Goal: Task Accomplishment & Management: Manage account settings

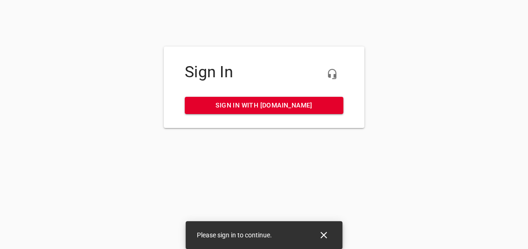
click at [272, 108] on span "Sign in with [DOMAIN_NAME]" at bounding box center [264, 106] width 144 height 12
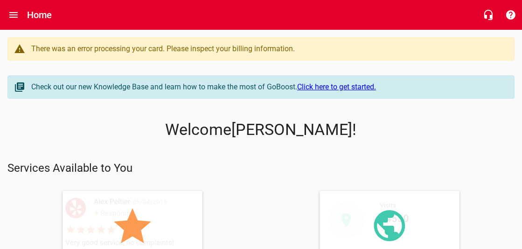
click at [261, 51] on div "There was an error processing your card. Please inspect your billing informatio…" at bounding box center [267, 48] width 473 height 11
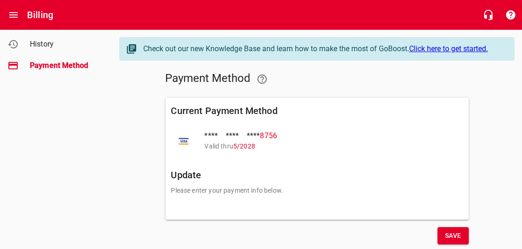
scroll to position [22, 0]
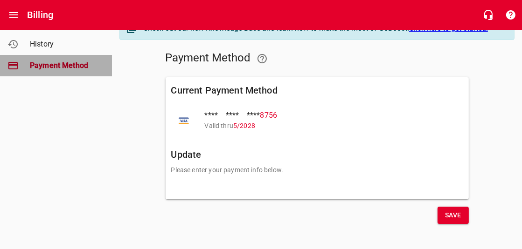
click at [70, 69] on span "Payment Method" at bounding box center [65, 65] width 71 height 11
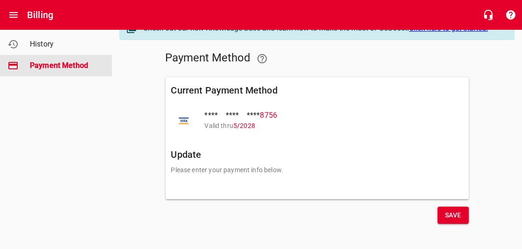
scroll to position [0, 0]
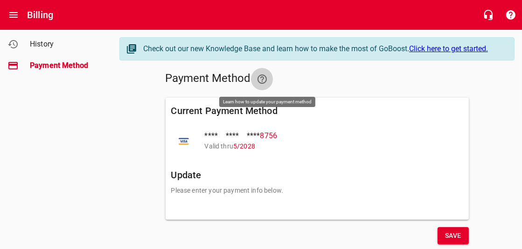
click at [267, 81] on icon at bounding box center [261, 79] width 9 height 9
click at [213, 143] on p "Valid thru 5 / 2028" at bounding box center [326, 147] width 243 height 10
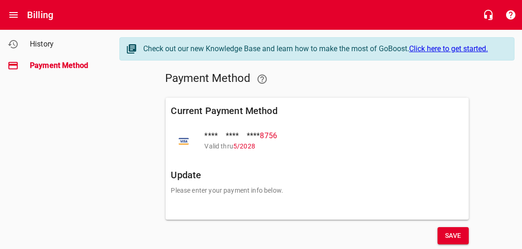
click at [191, 173] on h6 "Update" at bounding box center [317, 175] width 292 height 15
click at [455, 234] on span "Save" at bounding box center [453, 236] width 16 height 12
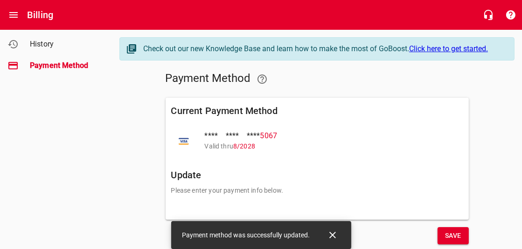
scroll to position [22, 0]
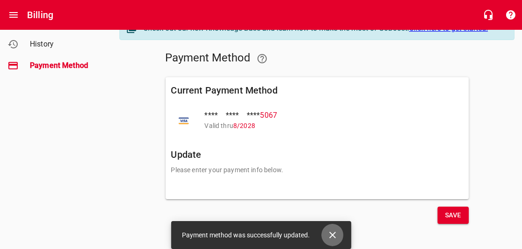
click at [334, 236] on icon "Close" at bounding box center [332, 235] width 11 height 11
